Goal: Browse casually: Explore the website without a specific task or goal

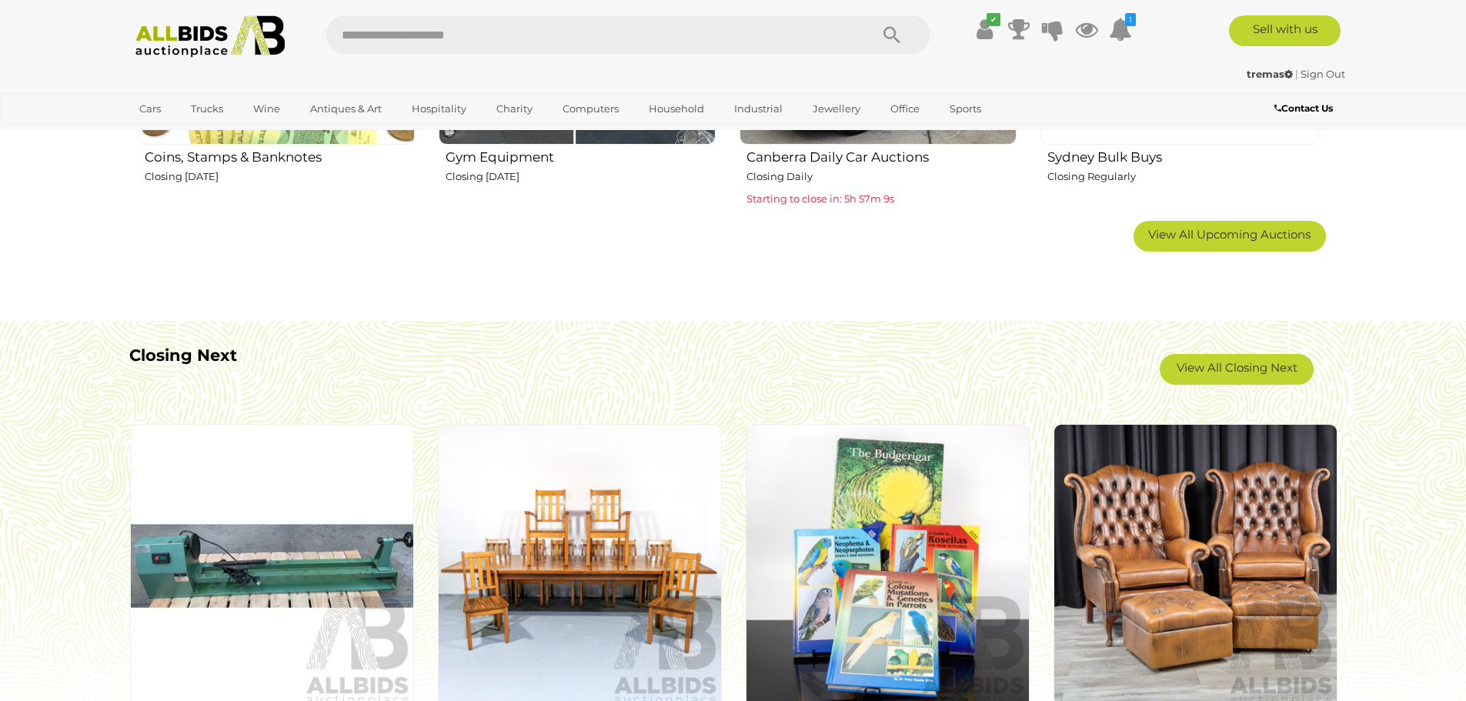
scroll to position [1116, 0]
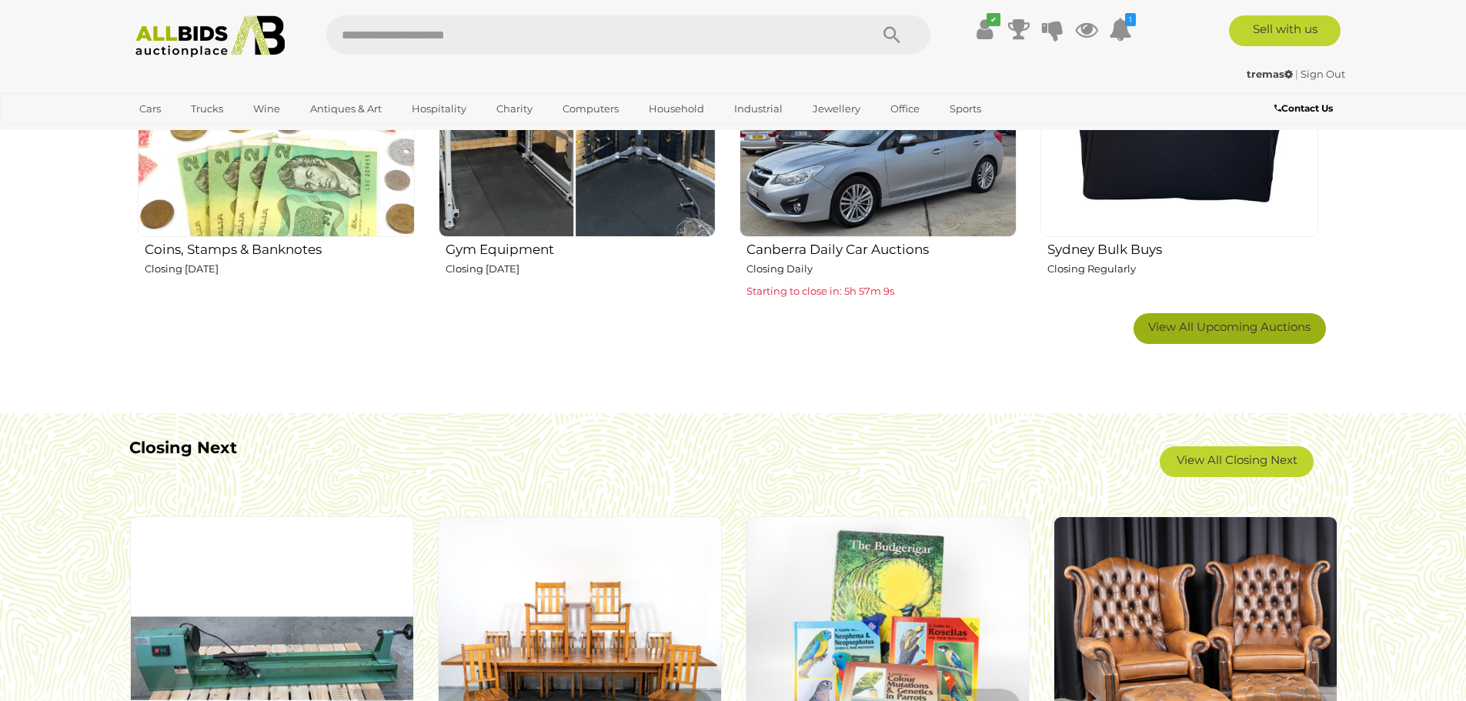
click at [1174, 337] on link "View All Upcoming Auctions" at bounding box center [1229, 328] width 192 height 31
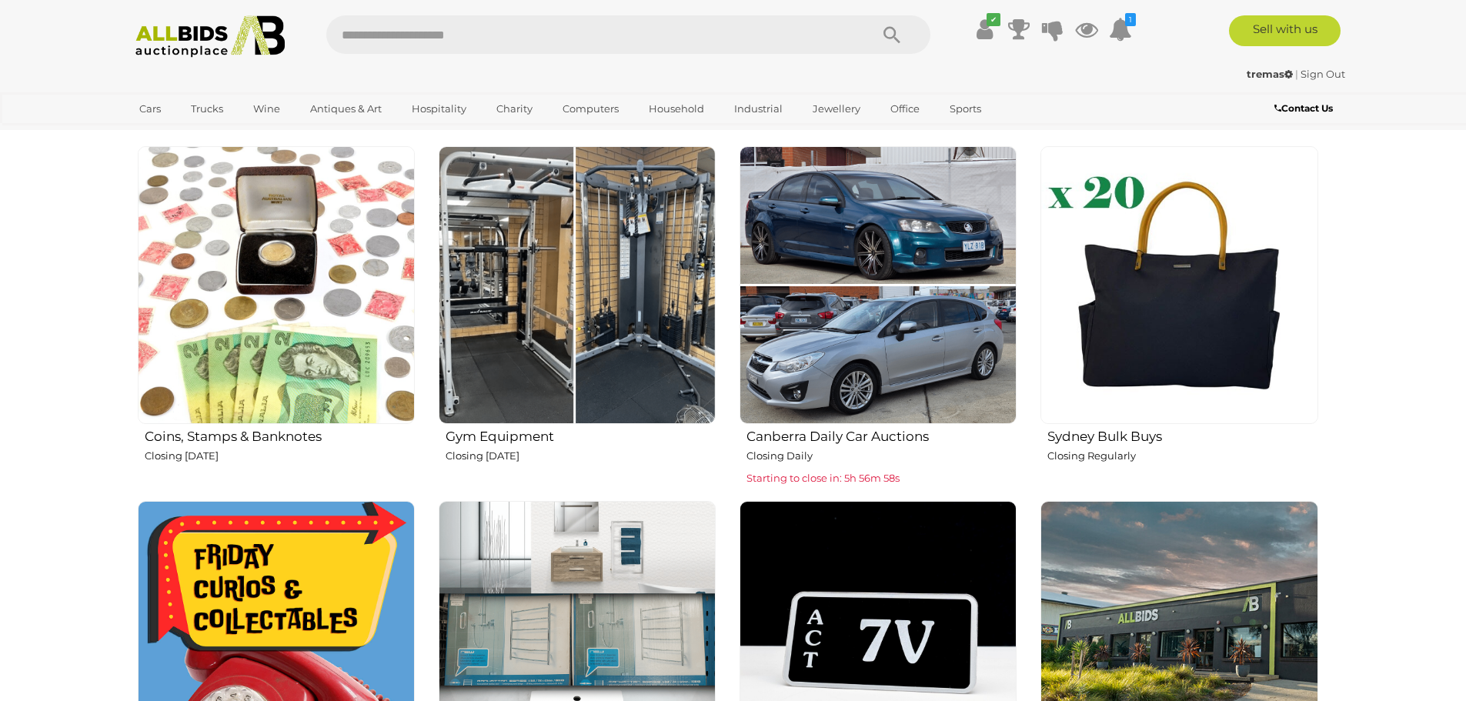
scroll to position [923, 0]
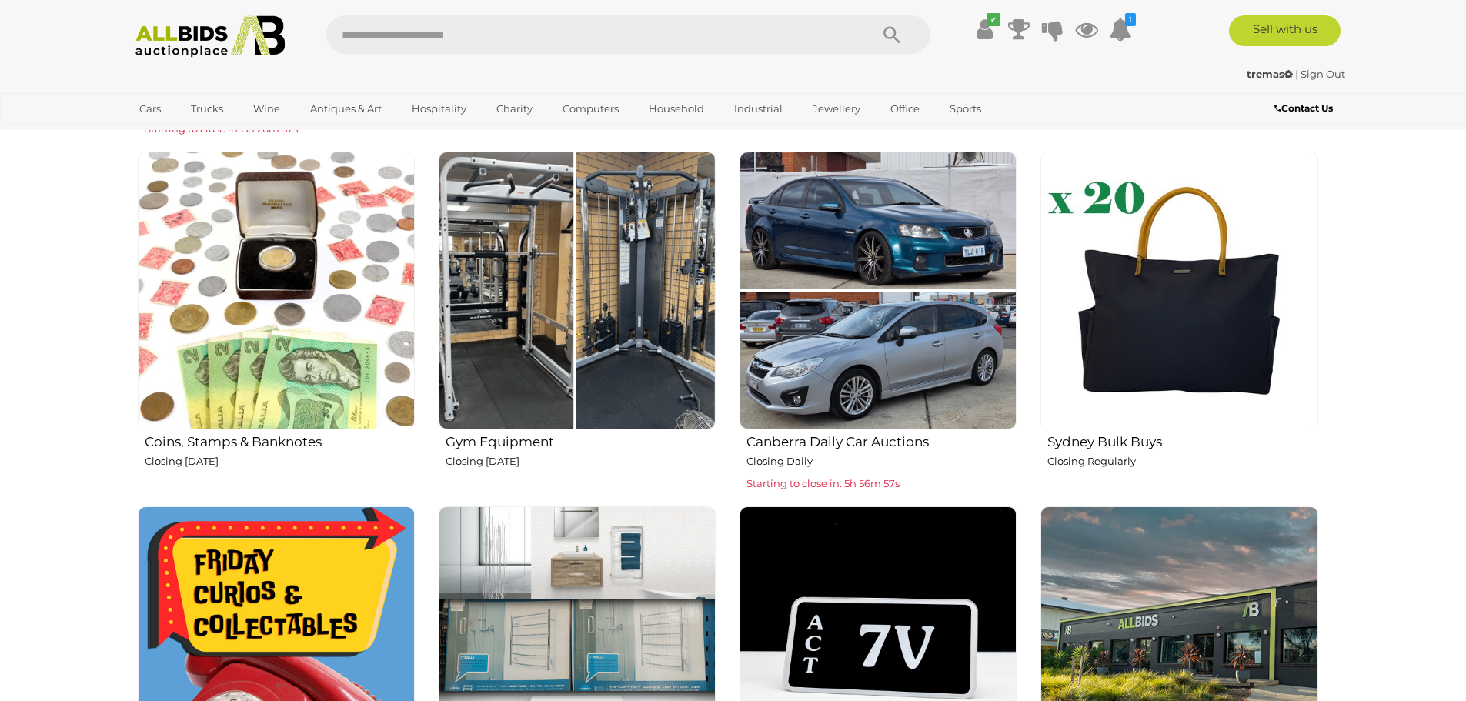
click at [317, 267] on img at bounding box center [276, 290] width 277 height 277
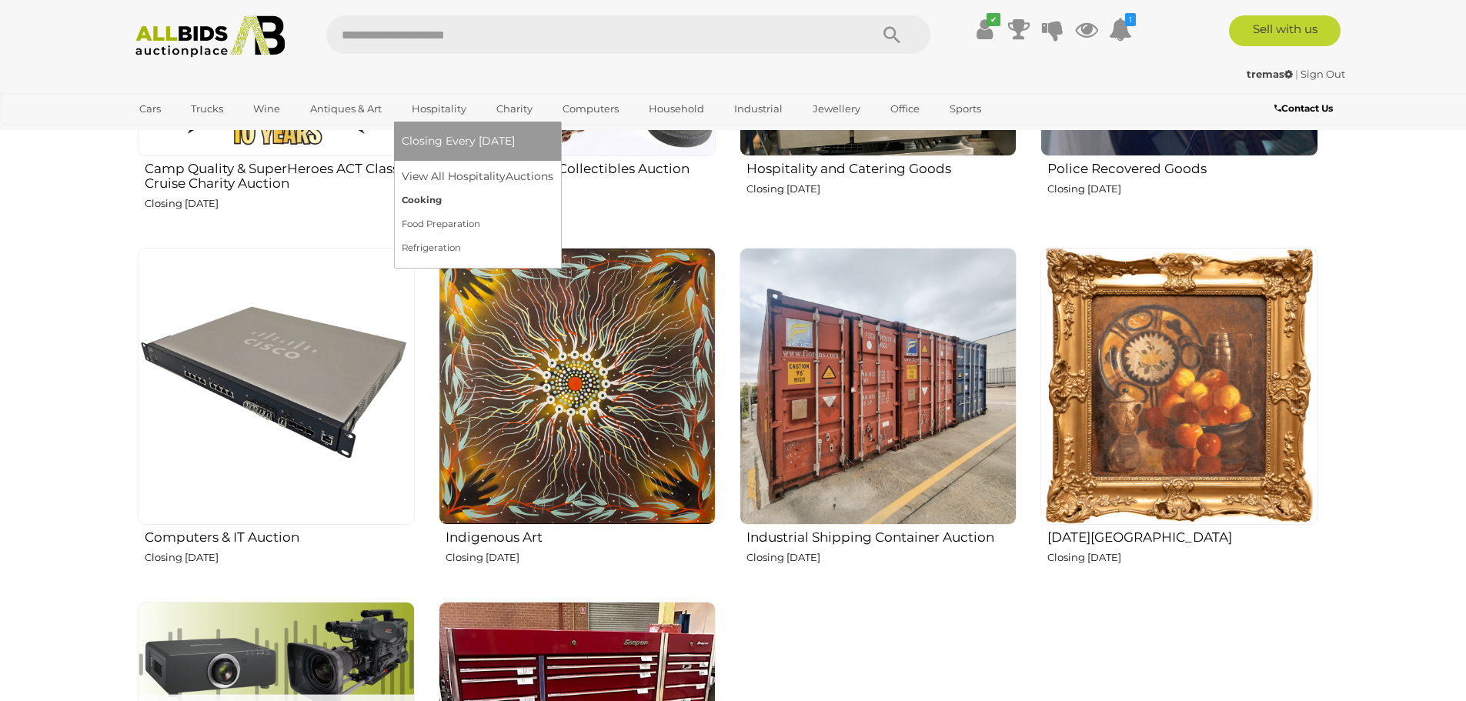
scroll to position [1924, 0]
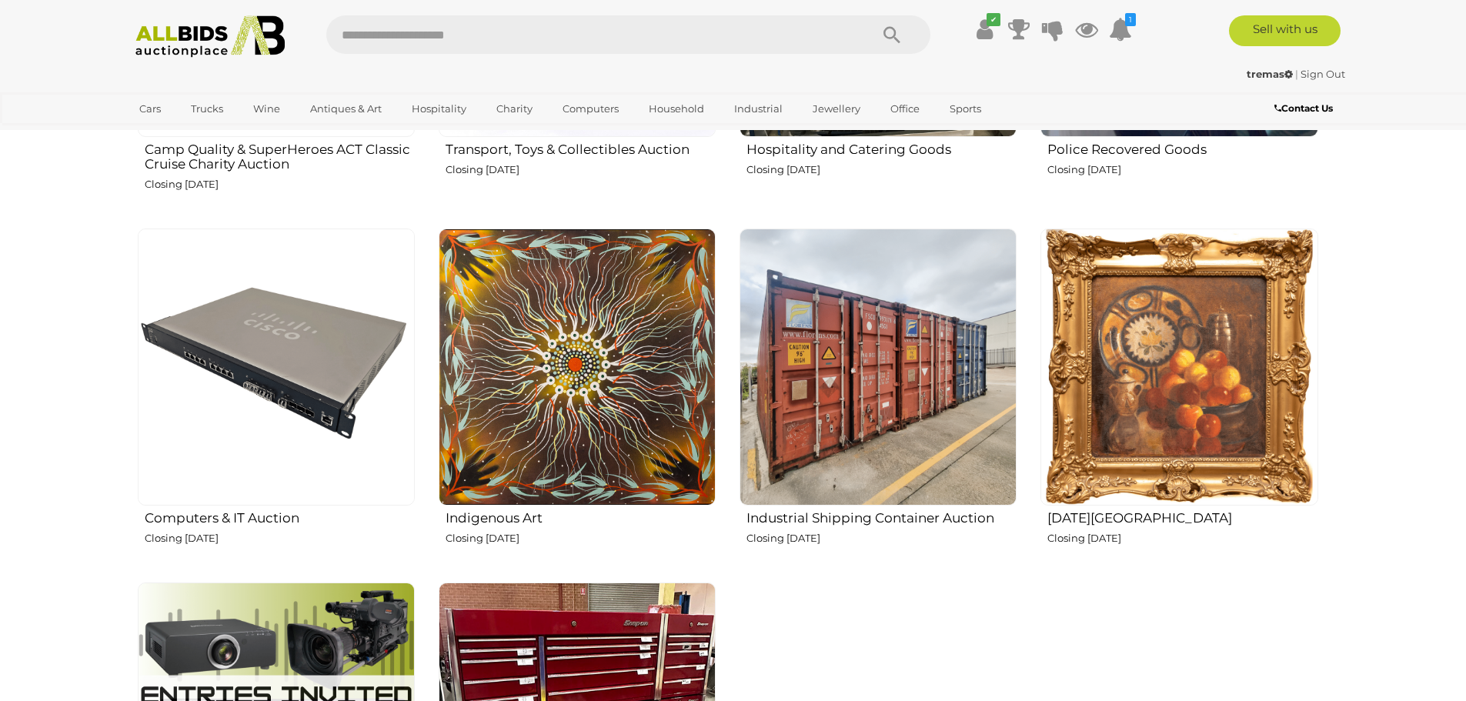
click at [1121, 383] on img at bounding box center [1178, 367] width 277 height 277
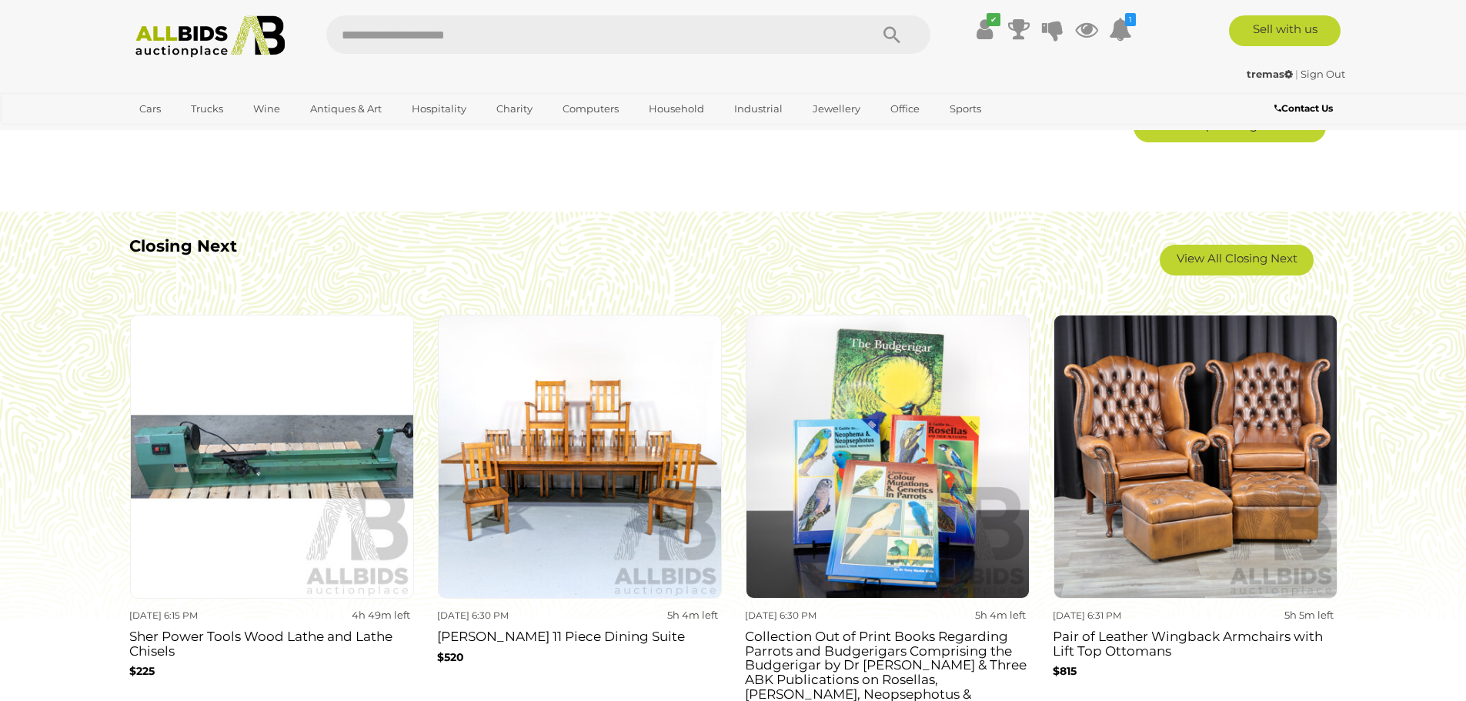
scroll to position [1308, 0]
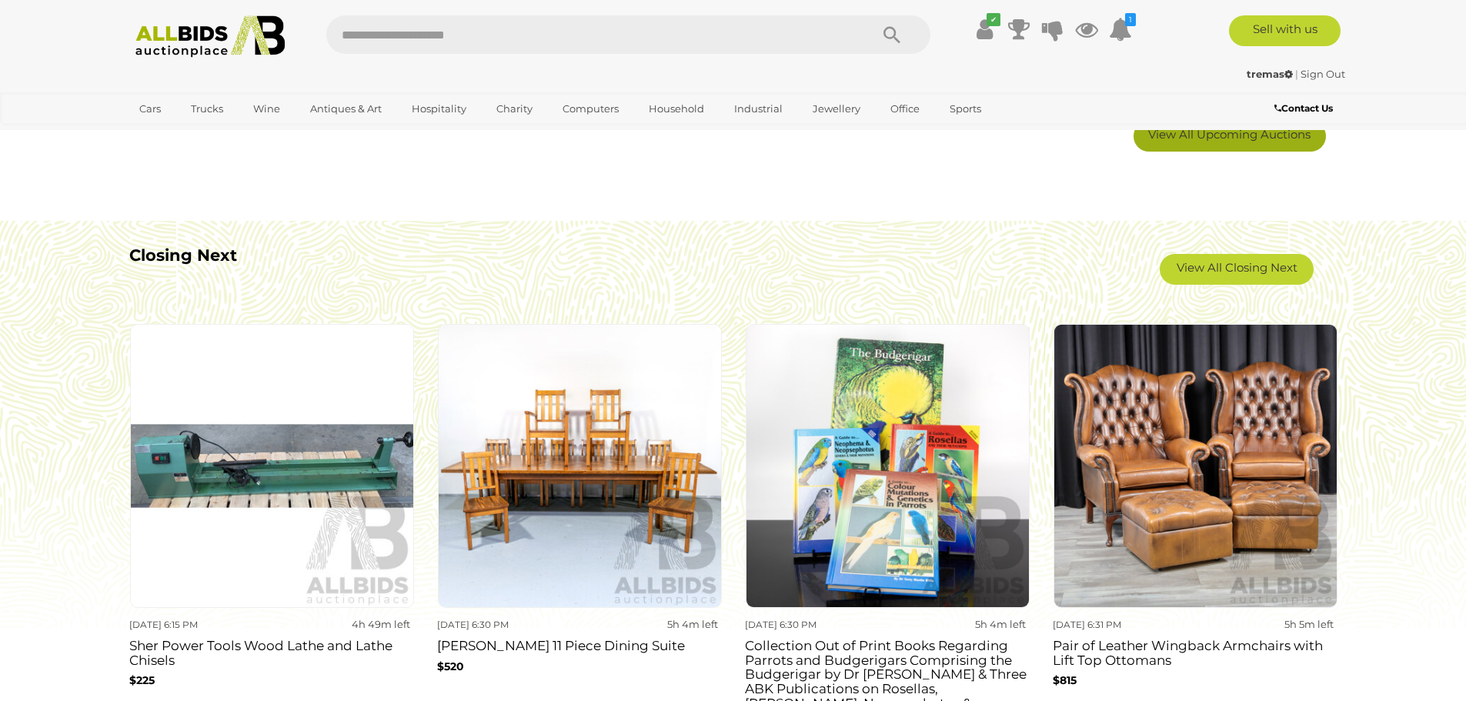
click at [1197, 141] on span "View All Upcoming Auctions" at bounding box center [1229, 134] width 162 height 15
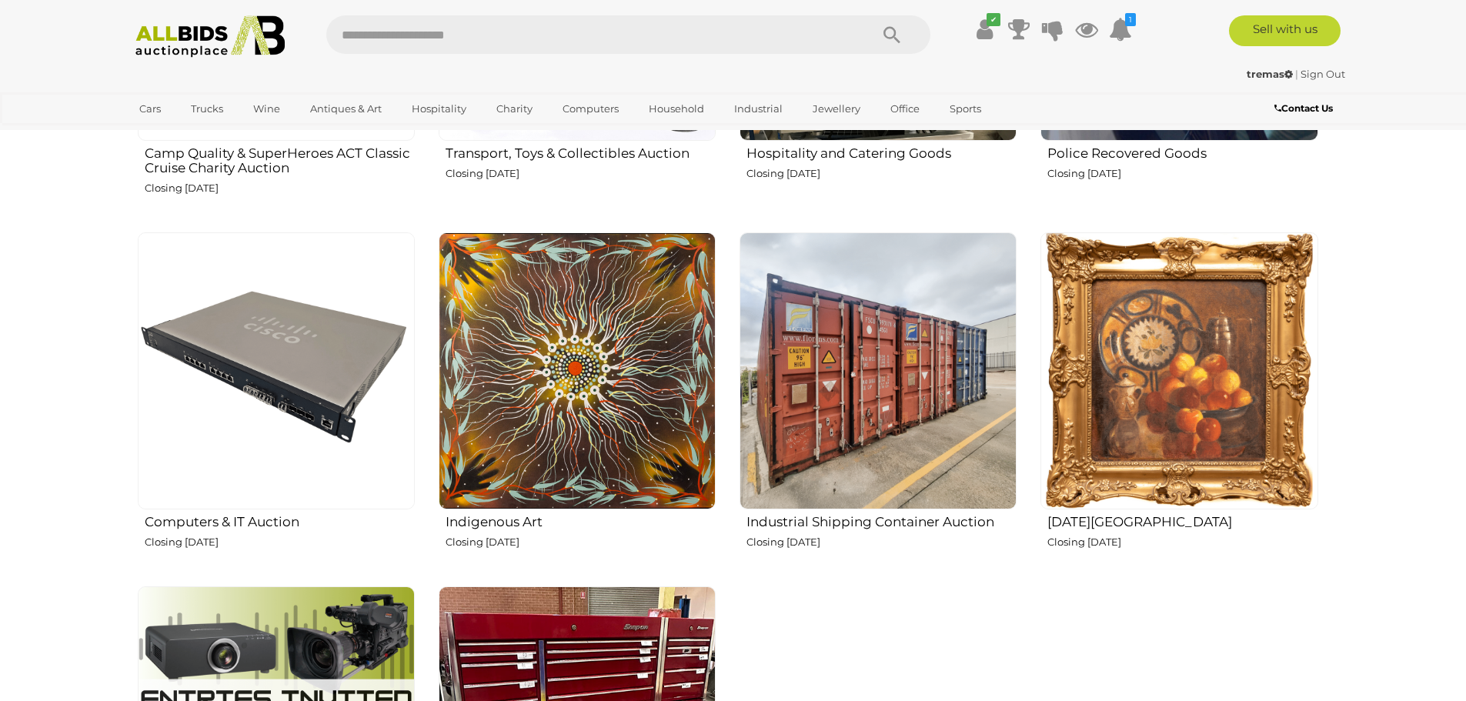
scroll to position [1924, 0]
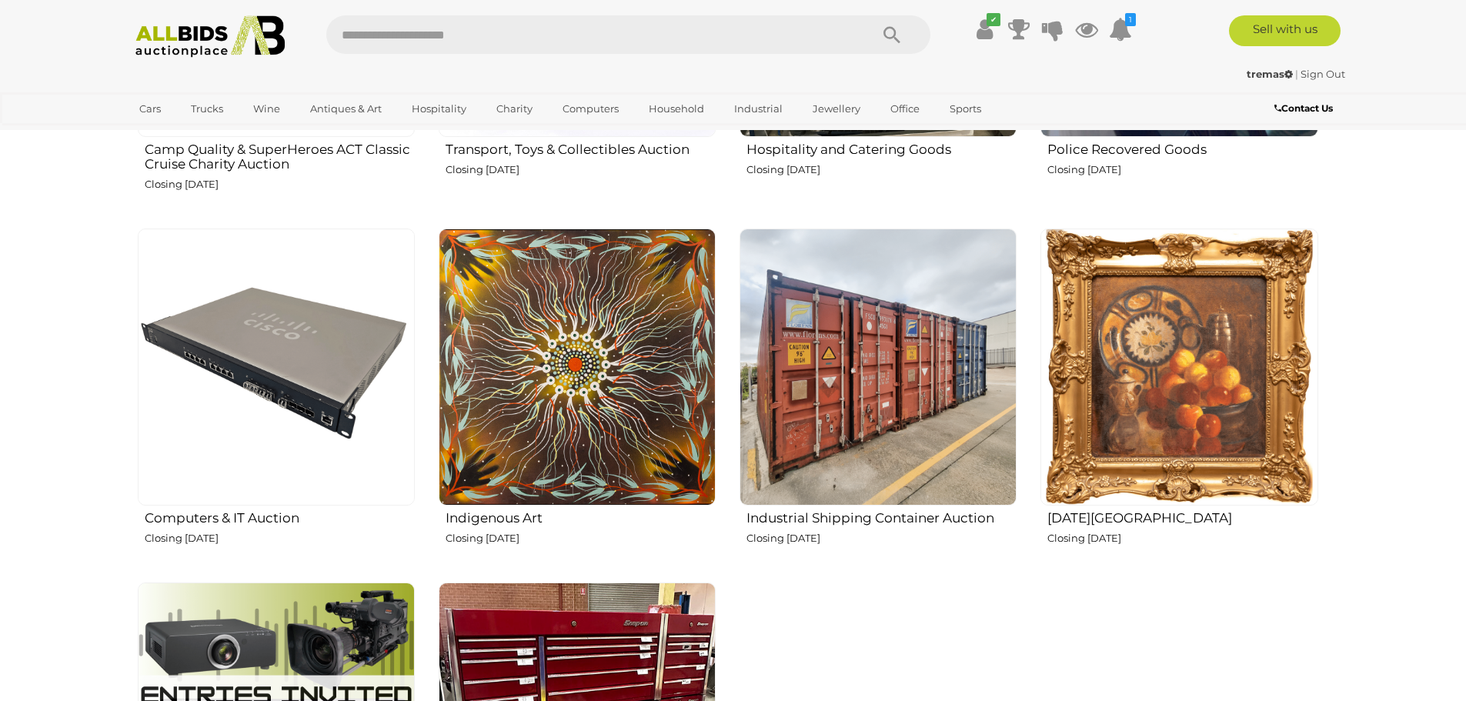
click at [1130, 327] on img at bounding box center [1178, 367] width 277 height 277
click at [1216, 377] on img at bounding box center [1178, 367] width 277 height 277
